Goal: Task Accomplishment & Management: Manage account settings

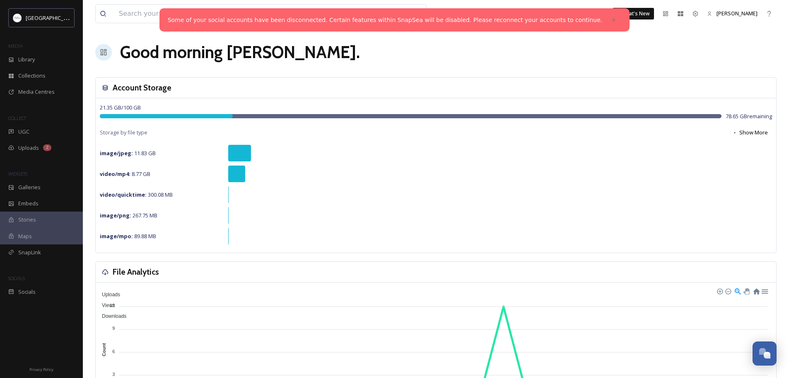
click at [525, 19] on link "Some of your social accounts have been disconnected. Certain features within Sn…" at bounding box center [385, 20] width 435 height 9
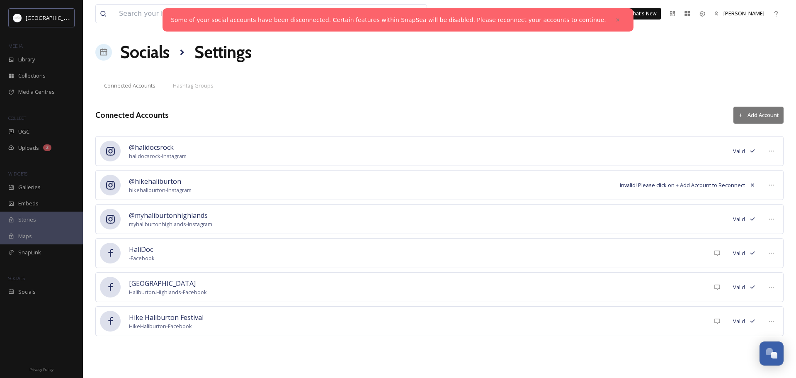
click at [754, 113] on button "Add Account" at bounding box center [758, 115] width 50 height 17
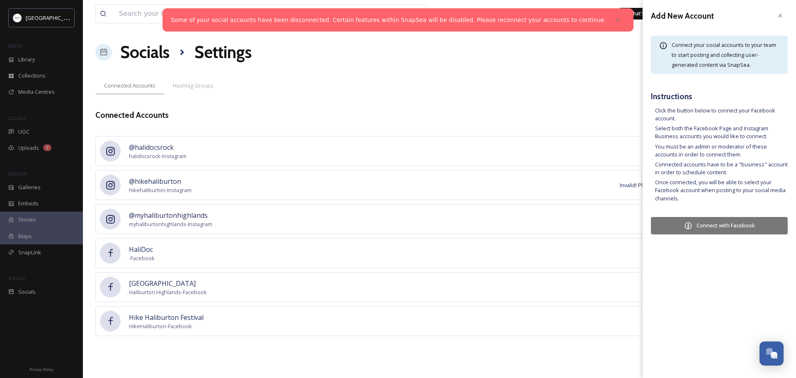
click at [724, 225] on button "Connect with Facebook" at bounding box center [719, 225] width 137 height 17
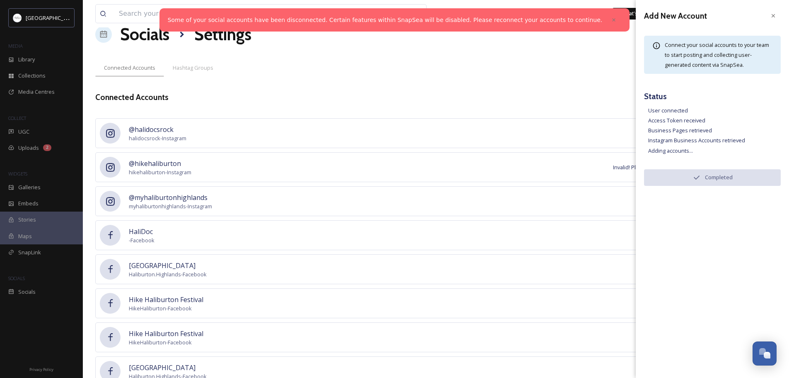
scroll to position [2, 0]
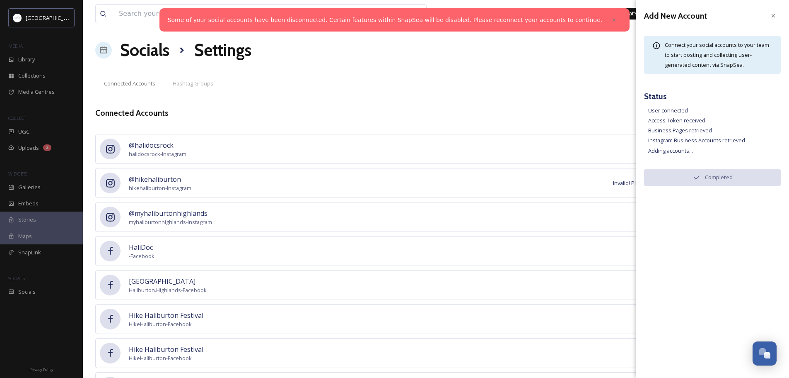
click at [108, 184] on icon at bounding box center [110, 183] width 10 height 10
click at [148, 179] on span "@hikehaliburton" at bounding box center [160, 179] width 63 height 10
click at [154, 188] on span "hikehaliburton - Instagram" at bounding box center [160, 188] width 63 height 8
click at [555, 185] on div "@hikehaliburton hikehaliburton - Instagram Invalid! Please click on + Add Accou…" at bounding box center [436, 183] width 682 height 30
click at [775, 15] on icon at bounding box center [773, 15] width 7 height 7
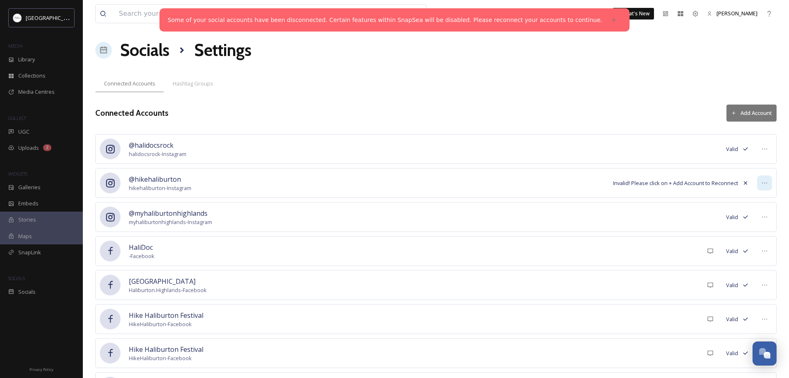
click at [763, 184] on icon at bounding box center [765, 182] width 7 height 7
click at [745, 182] on icon at bounding box center [746, 182] width 7 height 7
click at [704, 184] on span "Invalid! Please click on + Add Account to Reconnect" at bounding box center [675, 183] width 125 height 8
click at [653, 186] on span "Invalid! Please click on + Add Account to Reconnect" at bounding box center [675, 183] width 125 height 8
click at [745, 111] on button "Add Account" at bounding box center [752, 112] width 50 height 17
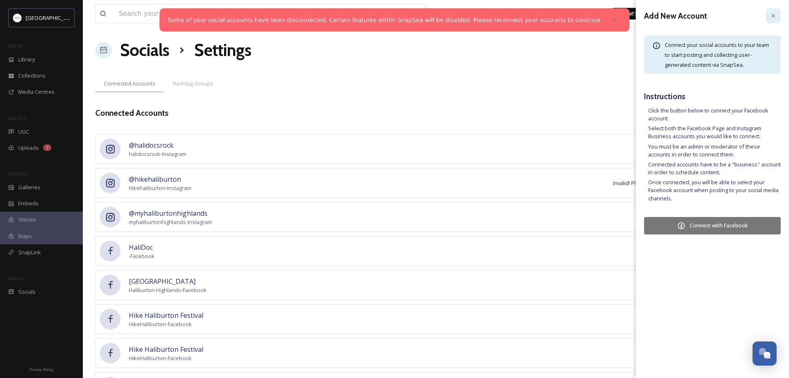
click at [773, 15] on icon at bounding box center [773, 15] width 7 height 7
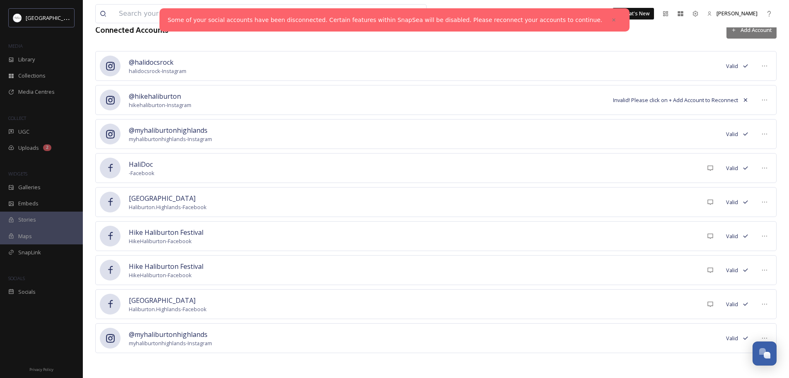
scroll to position [0, 0]
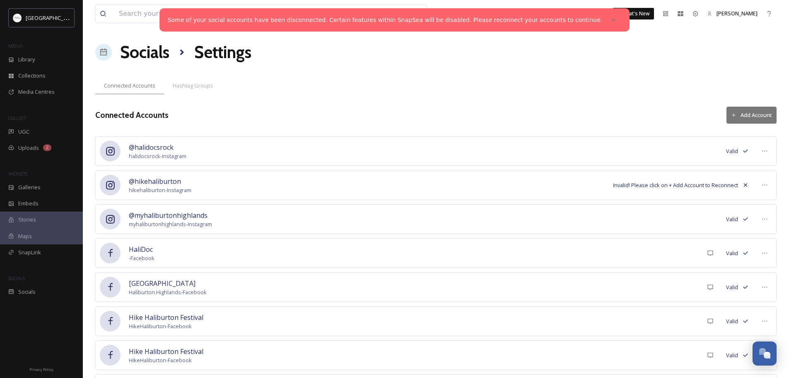
click at [733, 114] on icon at bounding box center [733, 114] width 5 height 5
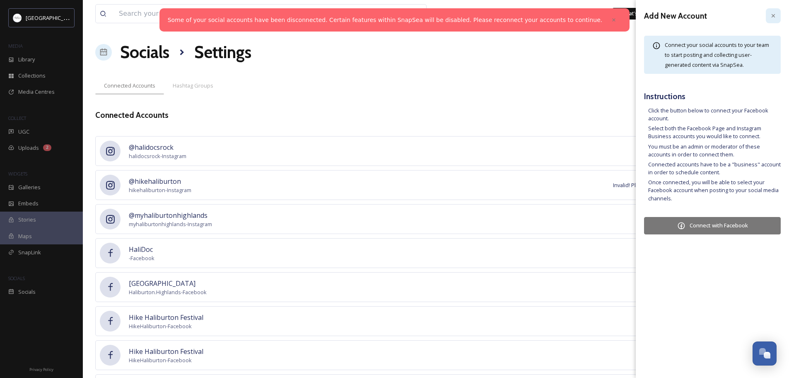
click at [773, 16] on icon at bounding box center [773, 15] width 7 height 7
